Goal: Transaction & Acquisition: Purchase product/service

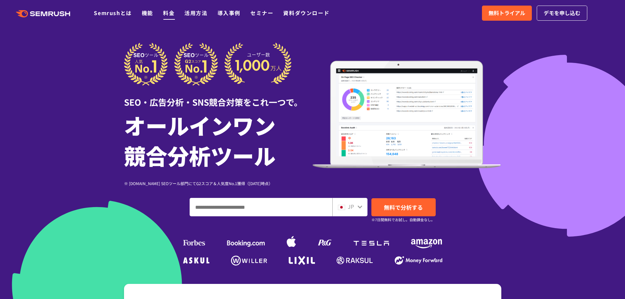
click at [171, 14] on link "料金" at bounding box center [168, 13] width 11 height 8
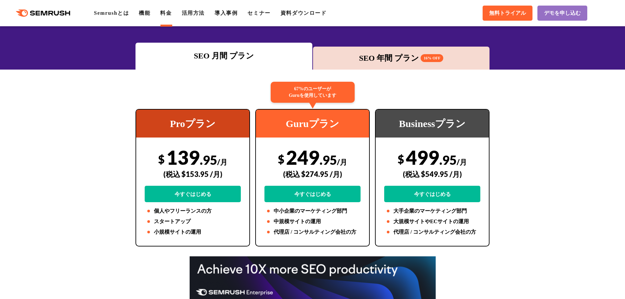
scroll to position [92, 0]
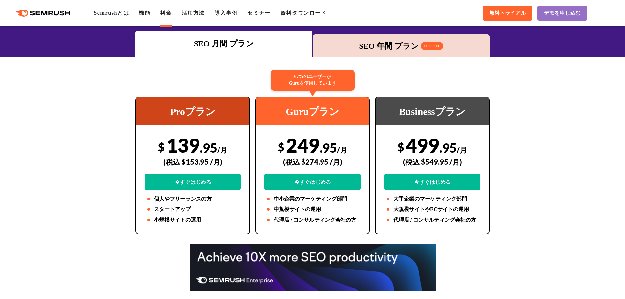
click at [376, 51] on div "SEO 年間 プラン 16% OFF" at bounding box center [401, 46] width 170 height 12
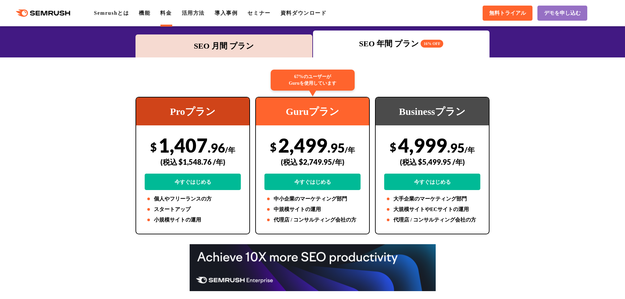
click at [255, 43] on div "SEO 月間 プラン" at bounding box center [224, 46] width 170 height 12
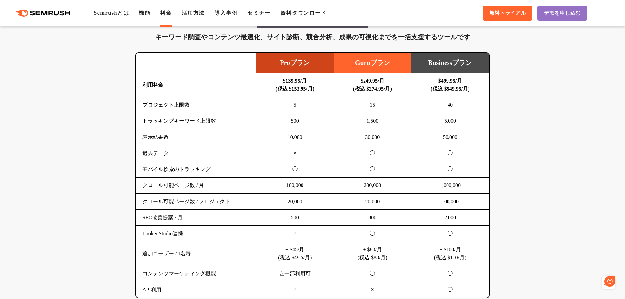
scroll to position [0, 0]
click at [338, 126] on td "1,500" at bounding box center [373, 121] width 78 height 16
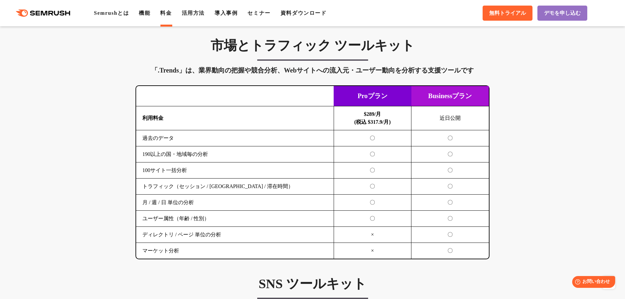
scroll to position [1089, 0]
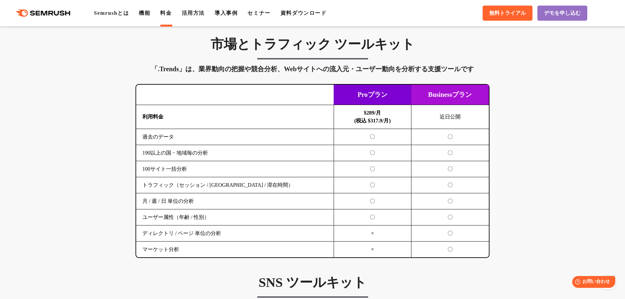
click at [100, 130] on div "SEO分析 ツールキット キーワード調査やコンテンツ最適化、サイト診断、競合分析、成果の可視化までを一括支援するツールです 横にスワイプしてください Proプ…" at bounding box center [312, 27] width 625 height 1449
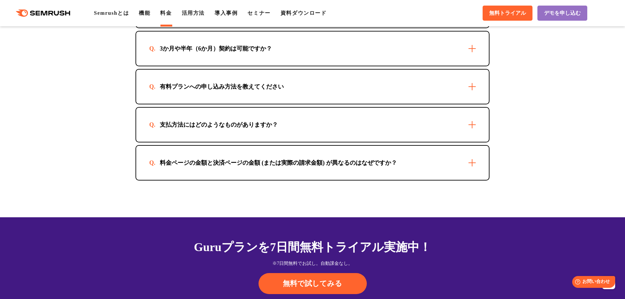
scroll to position [1955, 0]
